Goal: Task Accomplishment & Management: Manage account settings

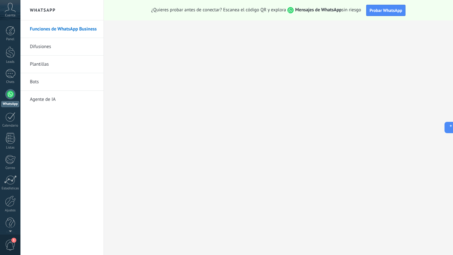
click at [10, 14] on span "Cuenta" at bounding box center [10, 16] width 10 height 4
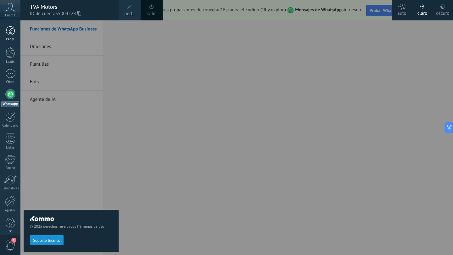
click at [10, 30] on div at bounding box center [10, 30] width 9 height 9
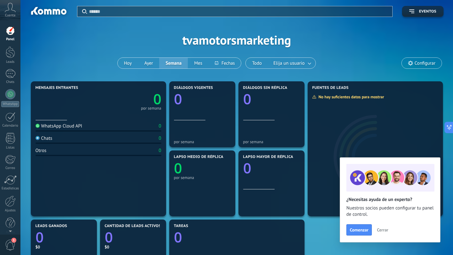
click at [53, 127] on div "WhatsApp Cloud API" at bounding box center [59, 126] width 47 height 6
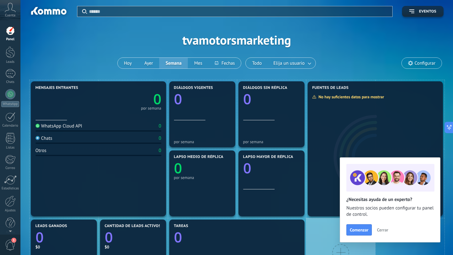
click at [384, 231] on span "Cerrar" at bounding box center [382, 230] width 11 height 4
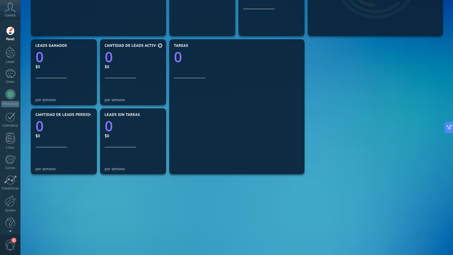
scroll to position [190, 0]
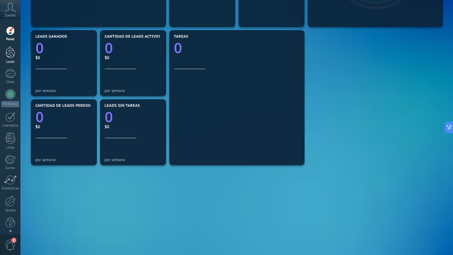
click at [13, 57] on div at bounding box center [10, 53] width 9 height 12
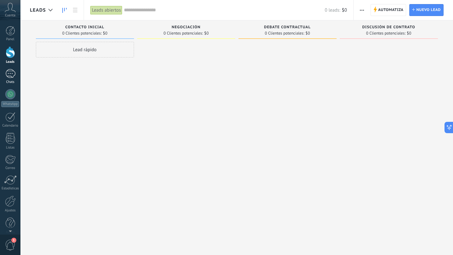
click at [9, 75] on div at bounding box center [10, 73] width 10 height 9
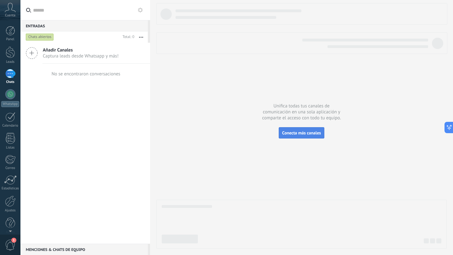
click at [307, 131] on span "Conecta más canales" at bounding box center [301, 133] width 39 height 6
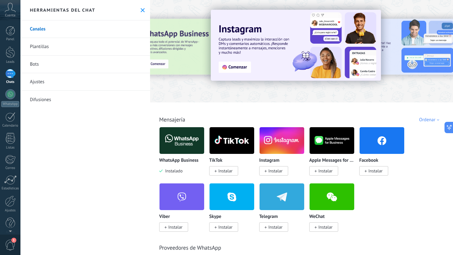
click at [288, 140] on img at bounding box center [282, 141] width 45 height 31
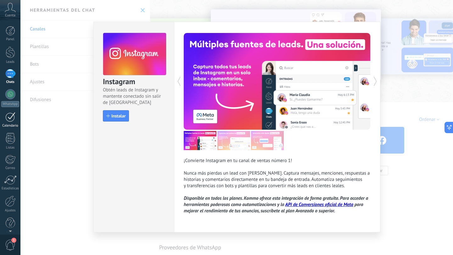
click at [12, 116] on div at bounding box center [10, 117] width 10 height 10
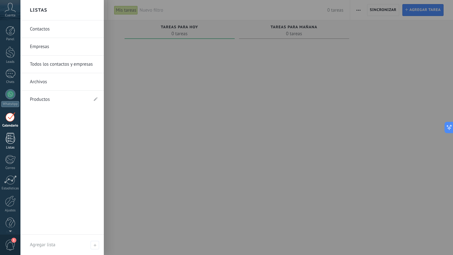
click at [8, 137] on div at bounding box center [10, 138] width 9 height 11
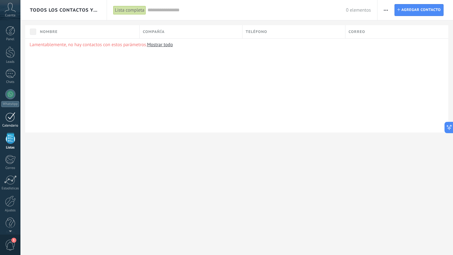
click at [11, 123] on link "Calendario" at bounding box center [10, 120] width 20 height 16
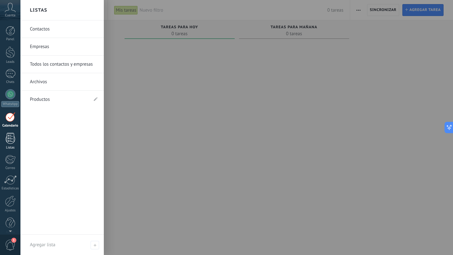
click at [9, 138] on div at bounding box center [10, 138] width 9 height 11
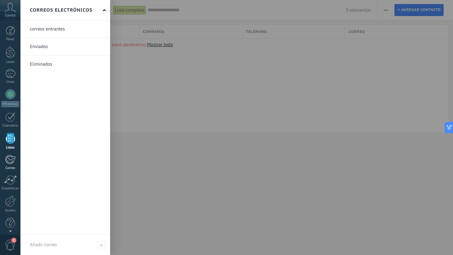
click at [11, 158] on div at bounding box center [10, 159] width 10 height 9
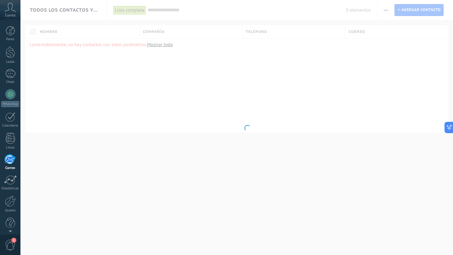
scroll to position [6, 0]
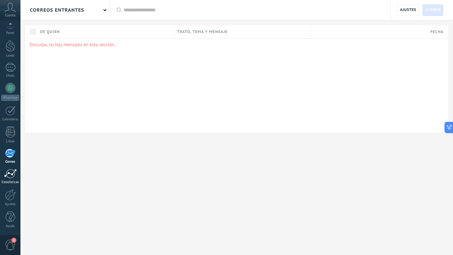
click at [11, 174] on div at bounding box center [10, 173] width 13 height 9
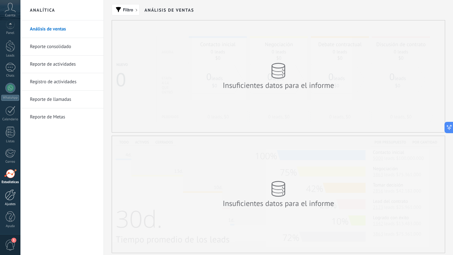
click at [8, 193] on div at bounding box center [10, 195] width 11 height 11
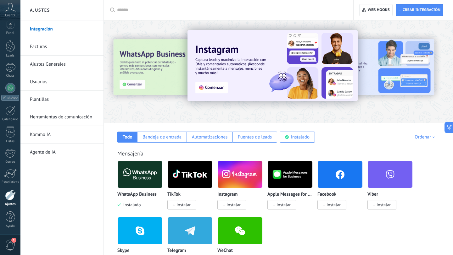
click at [14, 241] on span "1" at bounding box center [13, 240] width 5 height 5
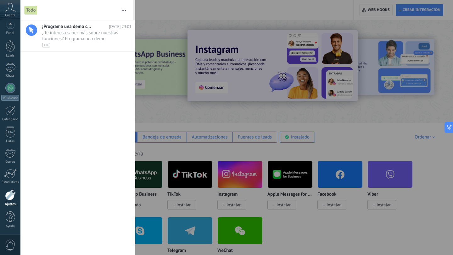
click at [363, 136] on div at bounding box center [226, 127] width 453 height 255
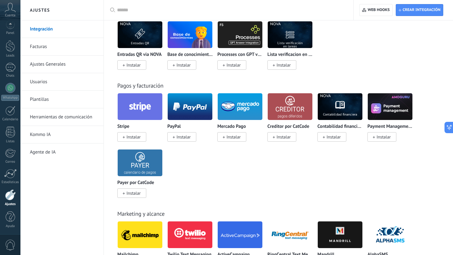
scroll to position [1021, 0]
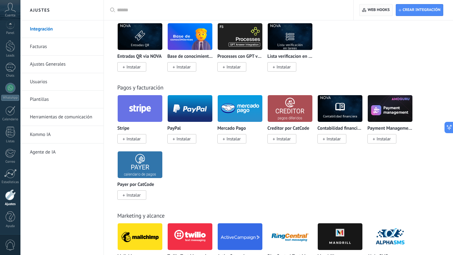
click at [378, 10] on span "Web hooks 0" at bounding box center [379, 10] width 22 height 5
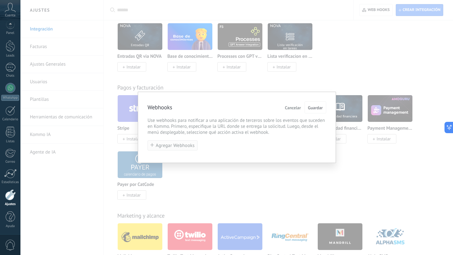
click at [176, 145] on span "Agregar Webhooks" at bounding box center [175, 145] width 39 height 5
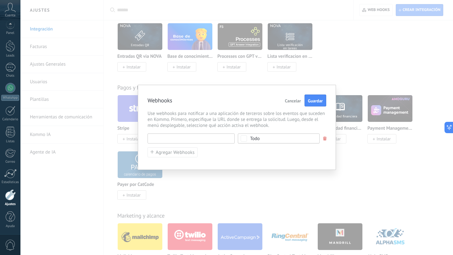
click at [185, 139] on input "text" at bounding box center [191, 139] width 87 height 10
type input "********"
click at [293, 101] on span "Cancelar" at bounding box center [293, 101] width 16 height 4
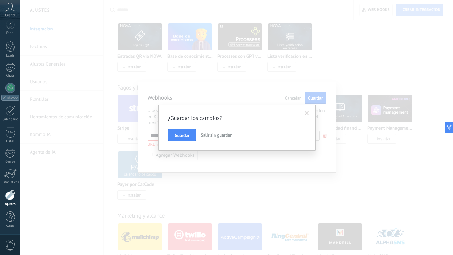
click at [307, 113] on span at bounding box center [307, 113] width 4 height 4
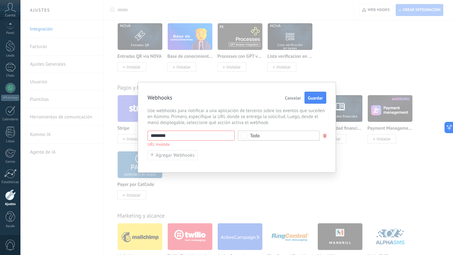
click at [296, 97] on span "Cancelar" at bounding box center [293, 98] width 16 height 4
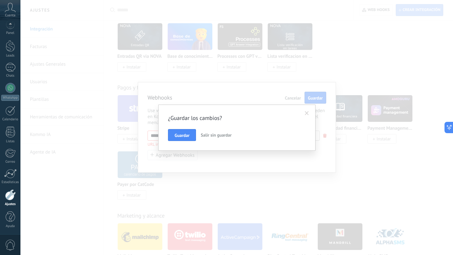
click at [205, 134] on span "Salir sin guardar" at bounding box center [216, 135] width 31 height 6
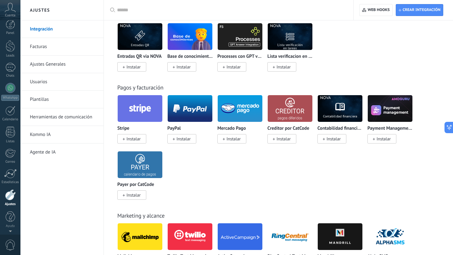
scroll to position [0, 0]
click at [9, 12] on icon at bounding box center [10, 7] width 11 height 9
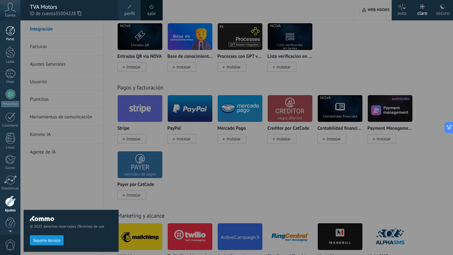
click at [10, 32] on div at bounding box center [10, 30] width 9 height 9
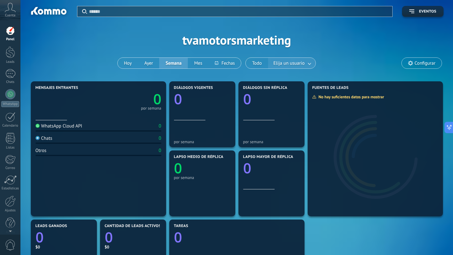
click at [310, 64] on link at bounding box center [309, 63] width 11 height 10
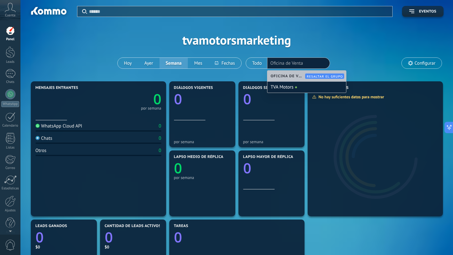
click at [422, 63] on span "Configurar" at bounding box center [425, 63] width 21 height 5
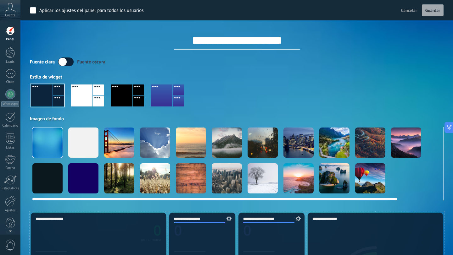
click at [235, 141] on div at bounding box center [227, 143] width 30 height 30
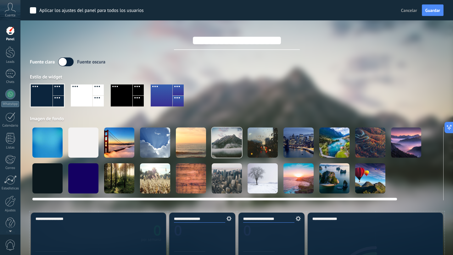
click at [256, 143] on div at bounding box center [263, 143] width 30 height 30
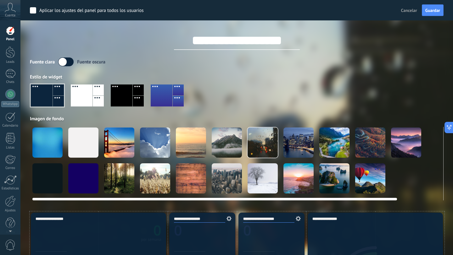
click at [290, 148] on div at bounding box center [298, 143] width 30 height 30
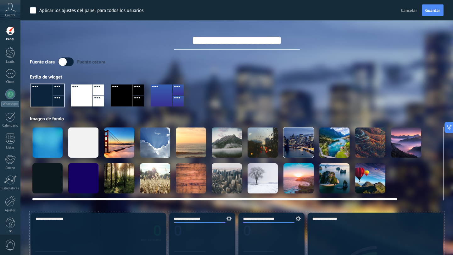
click at [332, 147] on div at bounding box center [334, 143] width 30 height 30
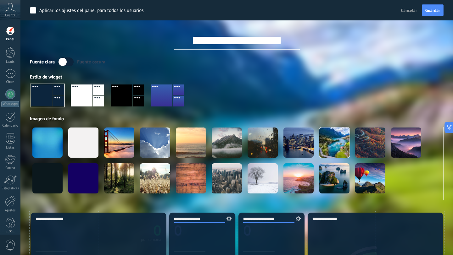
click at [256, 96] on div at bounding box center [237, 98] width 414 height 36
click at [67, 63] on label at bounding box center [65, 62] width 15 height 9
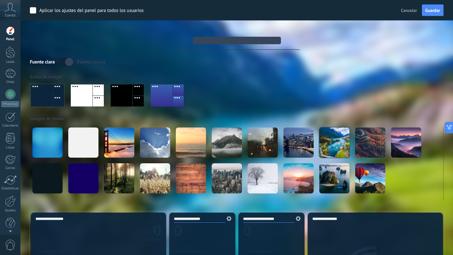
click at [64, 61] on label at bounding box center [65, 62] width 15 height 9
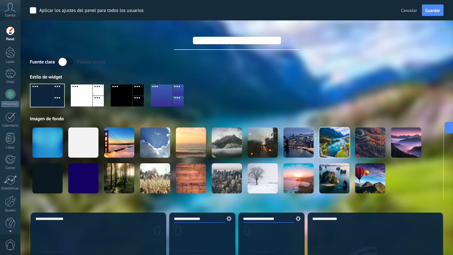
click at [72, 62] on label at bounding box center [65, 62] width 15 height 9
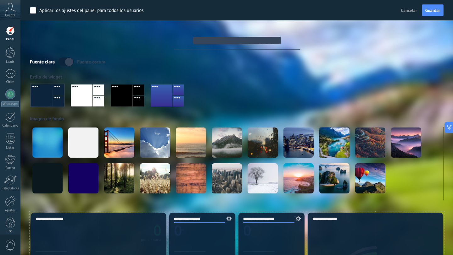
click at [64, 61] on label at bounding box center [65, 62] width 15 height 9
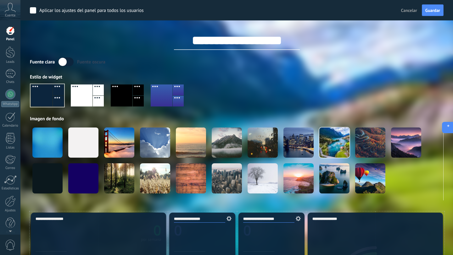
click at [449, 127] on icon at bounding box center [447, 128] width 7 height 7
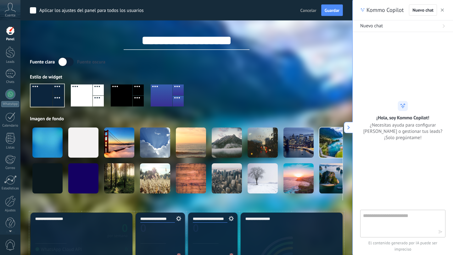
click at [442, 10] on use "button" at bounding box center [442, 9] width 3 height 3
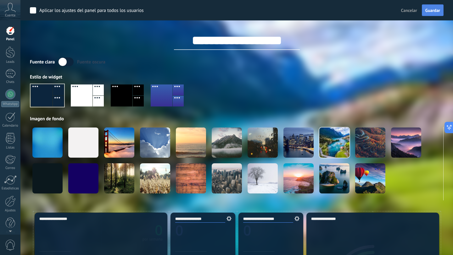
click at [431, 12] on span "Guardar" at bounding box center [432, 10] width 15 height 4
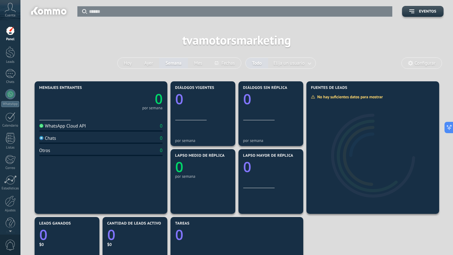
click at [125, 37] on div "Aplicar Eventos tvamotorsmarketing [DATE] [DATE] Semana Mes Todo Elija un usuar…" at bounding box center [237, 40] width 414 height 80
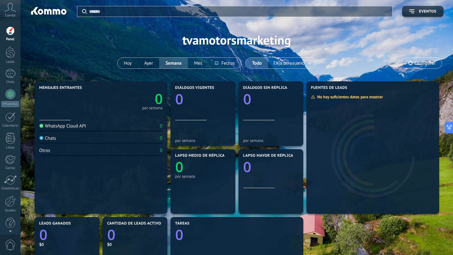
click at [106, 127] on div "WhatsApp Cloud API 0" at bounding box center [100, 127] width 123 height 8
click at [50, 124] on div "WhatsApp Cloud API" at bounding box center [62, 126] width 47 height 6
click at [42, 126] on img at bounding box center [41, 126] width 4 height 4
click at [11, 51] on div at bounding box center [10, 53] width 9 height 12
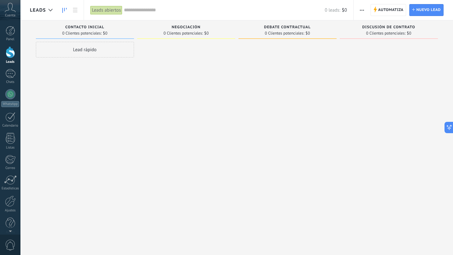
click at [79, 51] on div "Lead rápido" at bounding box center [85, 50] width 98 height 16
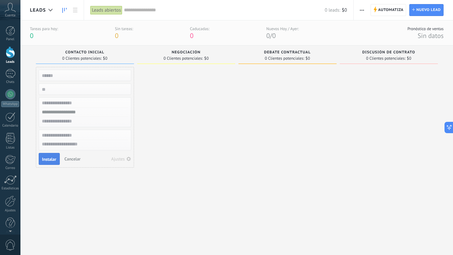
click at [45, 158] on span "Instalar" at bounding box center [49, 159] width 14 height 4
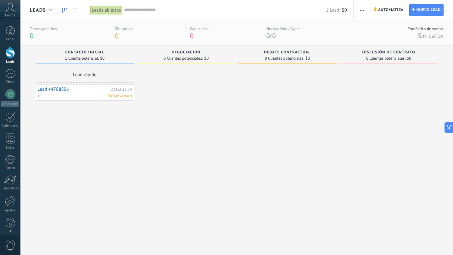
click at [61, 87] on div "Lead #4788806 [DATE] 23:34 No hay tareas" at bounding box center [85, 92] width 94 height 13
click at [59, 91] on link "Lead #4788806" at bounding box center [73, 89] width 70 height 5
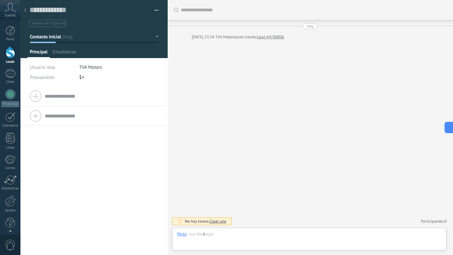
scroll to position [9, 0]
click at [36, 97] on div at bounding box center [94, 96] width 128 height 16
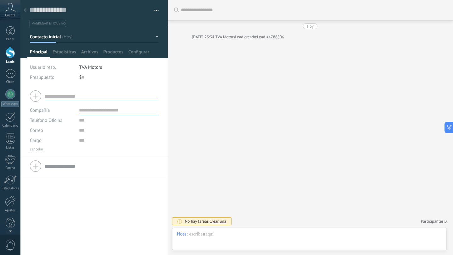
click at [37, 167] on div at bounding box center [94, 167] width 128 height 16
click at [270, 39] on link "Lead #4788806" at bounding box center [270, 37] width 27 height 6
click at [331, 152] on div "Buscar Carga más [DATE] [DATE] 23:34 TVA Motors Lead creado: Lead #4788806 No h…" at bounding box center [311, 127] width 286 height 255
click at [192, 242] on div at bounding box center [309, 241] width 265 height 19
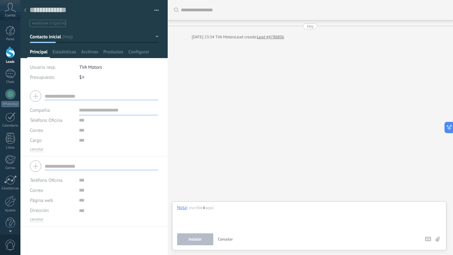
click at [439, 238] on icon at bounding box center [438, 239] width 4 height 5
click at [0, 0] on input "file" at bounding box center [0, 0] width 0 height 0
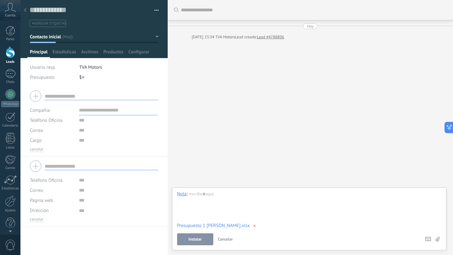
click at [222, 239] on span "Cancelar" at bounding box center [225, 239] width 15 height 5
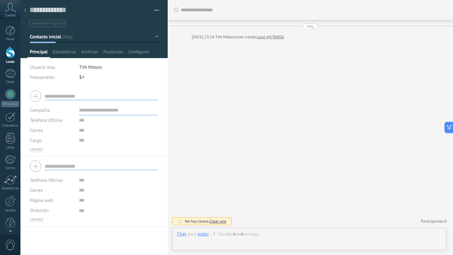
click at [153, 36] on button "Contacto inicial" at bounding box center [94, 36] width 129 height 11
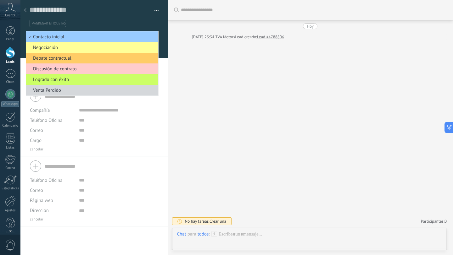
click at [268, 66] on div "Buscar Carga más [DATE] [DATE] 23:34 TVA Motors Lead creado: Lead #4788806 No h…" at bounding box center [311, 127] width 286 height 255
